Goal: Contribute content: Add original content to the website for others to see

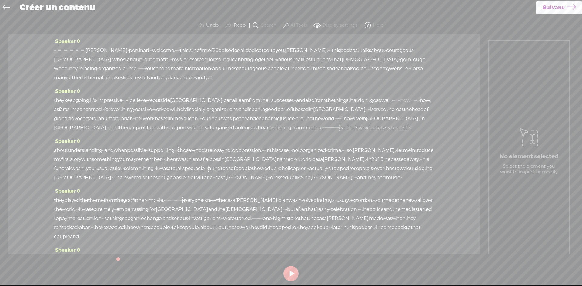
scroll to position [30, 0]
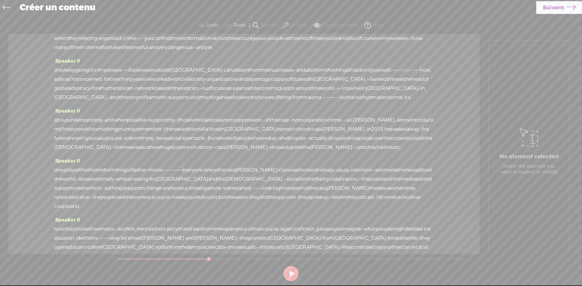
drag, startPoint x: 119, startPoint y: 259, endPoint x: 220, endPoint y: 258, distance: 101.8
click at [216, 258] on div at bounding box center [209, 260] width 14 height 14
drag, startPoint x: 218, startPoint y: 259, endPoint x: 118, endPoint y: 229, distance: 104.6
click at [99, 261] on div "Trebble audio editor works best with Google Chrome or Firefox. Please switch yo…" at bounding box center [290, 150] width 569 height 267
click at [170, 75] on span "outside" at bounding box center [161, 70] width 17 height 9
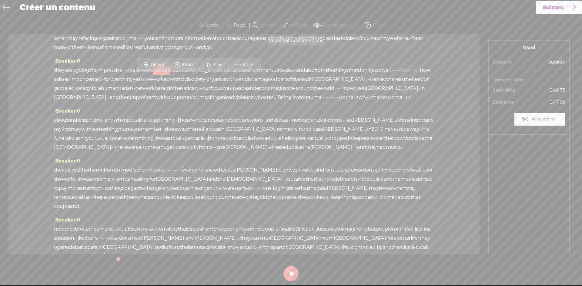
click at [284, 23] on span at bounding box center [286, 25] width 6 height 7
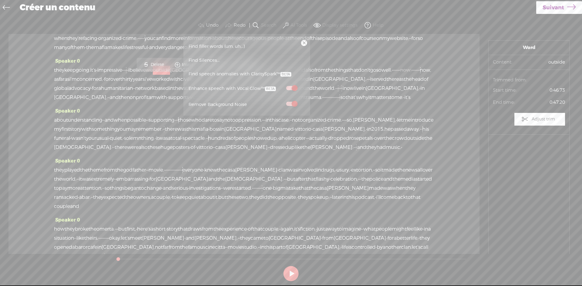
click at [131, 52] on div "· · · · · · · · · · · · · · · · · · · · · · · · · · beatrice · portinari, · · w…" at bounding box center [244, 34] width 380 height 36
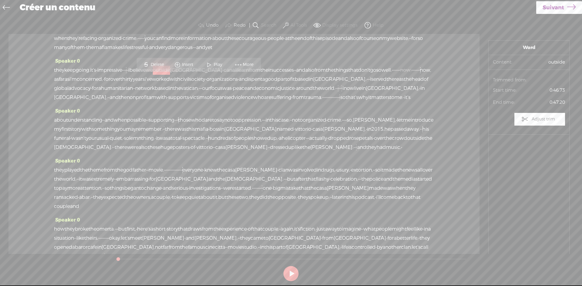
click at [4, 6] on icon at bounding box center [6, 9] width 7 height 14
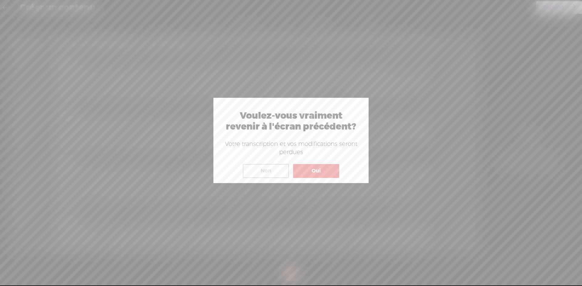
click at [277, 170] on button "Non" at bounding box center [266, 171] width 46 height 14
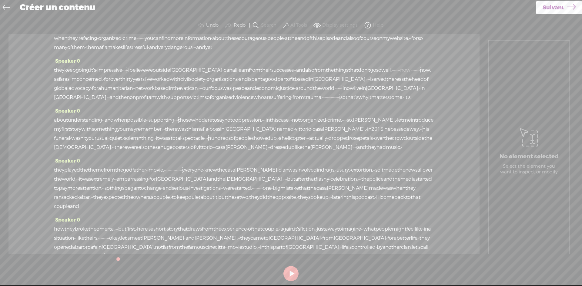
click at [7, 6] on icon at bounding box center [6, 9] width 7 height 14
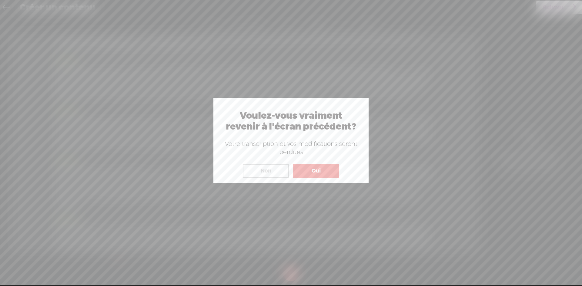
click at [273, 171] on button "Non" at bounding box center [266, 171] width 46 height 14
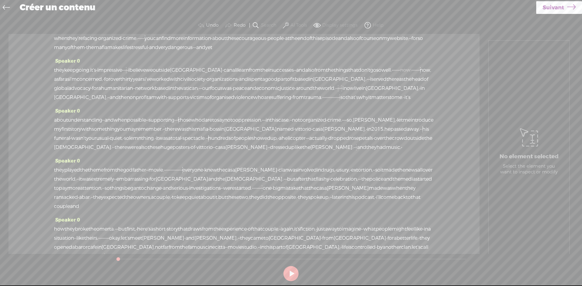
click at [558, 8] on span "Suivant" at bounding box center [553, 7] width 22 height 15
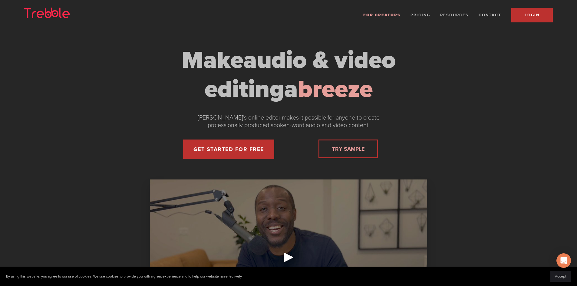
click at [525, 14] on span "LOGIN" at bounding box center [532, 15] width 15 height 5
click at [532, 15] on span "LOGIN" at bounding box center [532, 15] width 15 height 5
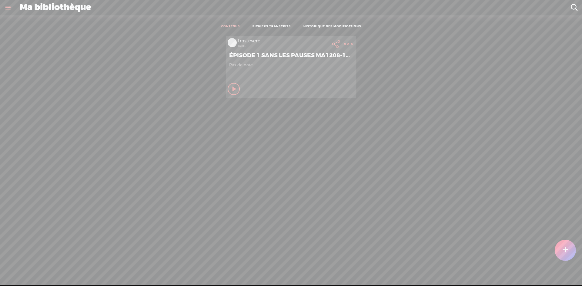
scroll to position [0, 0]
click at [533, 79] on div "trastevere 9 days ago ÉPISODE 1 SANS LES PAUSES MA1208-14H Pas de note Jouer ce…" at bounding box center [291, 67] width 572 height 67
click at [8, 6] on link at bounding box center [8, 8] width 16 height 16
click at [38, 270] on div "SETTINGS" at bounding box center [33, 272] width 24 height 5
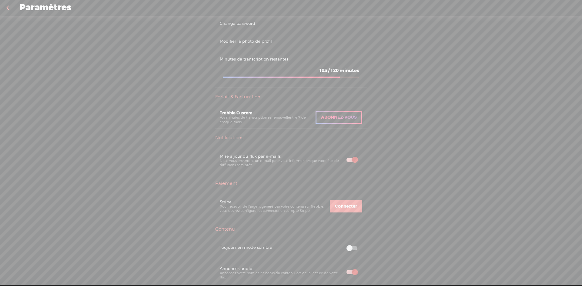
scroll to position [121, 0]
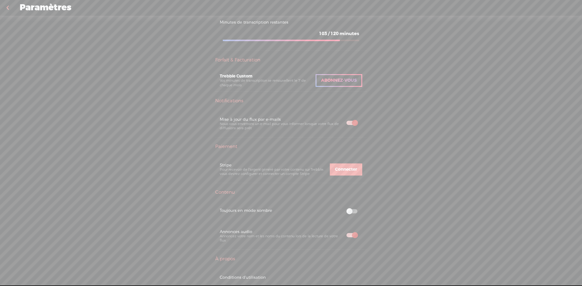
click at [351, 210] on span at bounding box center [351, 211] width 11 height 4
click at [348, 211] on span at bounding box center [351, 211] width 11 height 4
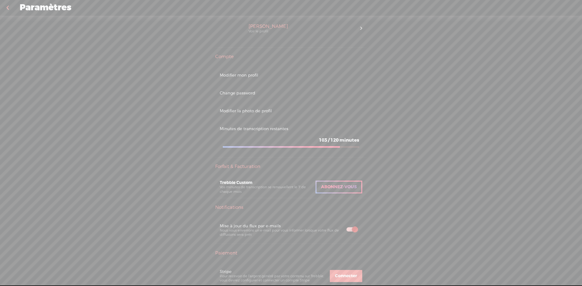
scroll to position [4, 0]
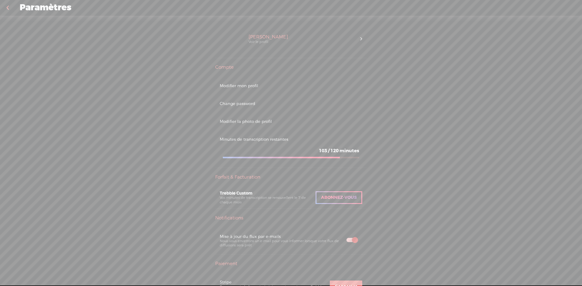
click at [526, 29] on div "Passer à Trebble Plus Jacques Bertrand Voir le profil Compte Modifier mon profi…" at bounding box center [291, 154] width 582 height 277
drag, startPoint x: 564, startPoint y: 0, endPoint x: 395, endPoint y: 23, distance: 170.5
click at [395, 23] on div "Passer à Trebble Plus Jacques Bertrand Voir le profil Compte Modifier mon profi…" at bounding box center [291, 154] width 582 height 277
click at [357, 38] on div "Jacques Bertrand Voir le profil" at bounding box center [302, 39] width 116 height 24
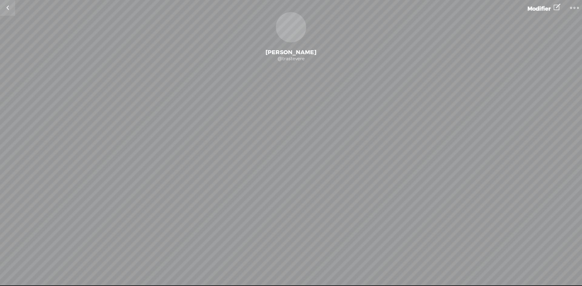
click at [546, 7] on span "Modifier" at bounding box center [538, 8] width 23 height 7
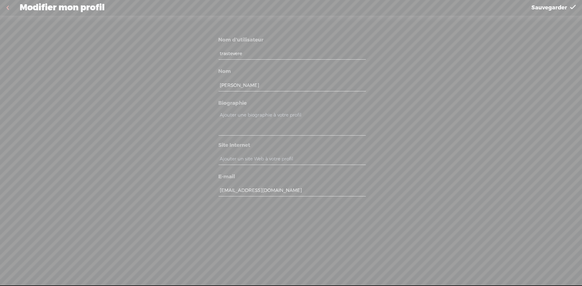
click at [7, 4] on link at bounding box center [7, 8] width 15 height 16
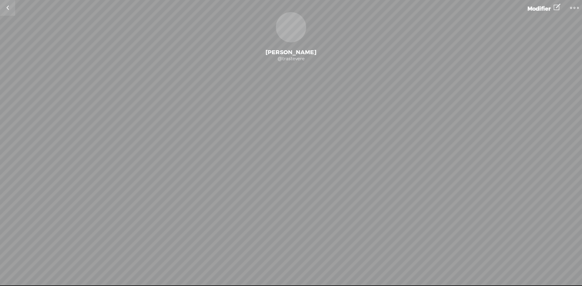
click at [575, 7] on t at bounding box center [574, 8] width 8 height 8
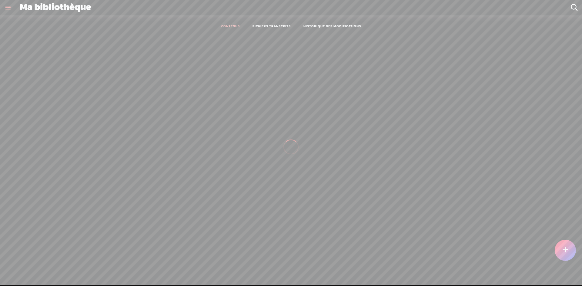
scroll to position [0, 0]
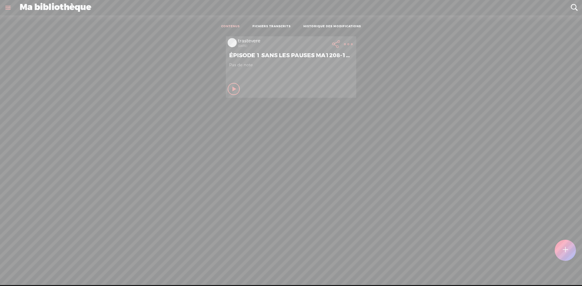
click at [565, 249] on t at bounding box center [564, 250] width 5 height 13
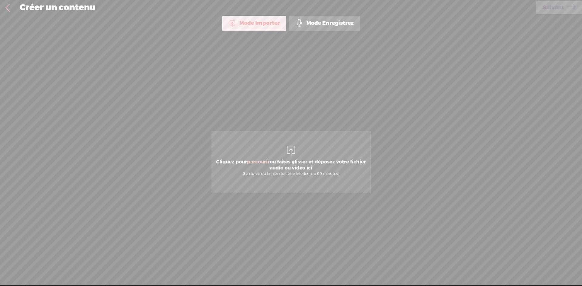
click at [249, 22] on div "Mode Importer" at bounding box center [254, 23] width 64 height 15
click at [245, 22] on div "Mode Importer" at bounding box center [254, 23] width 64 height 15
click at [249, 22] on div "Mode Importer" at bounding box center [254, 23] width 64 height 15
click at [268, 161] on span "parcourir" at bounding box center [258, 162] width 23 height 6
